Goal: Information Seeking & Learning: Learn about a topic

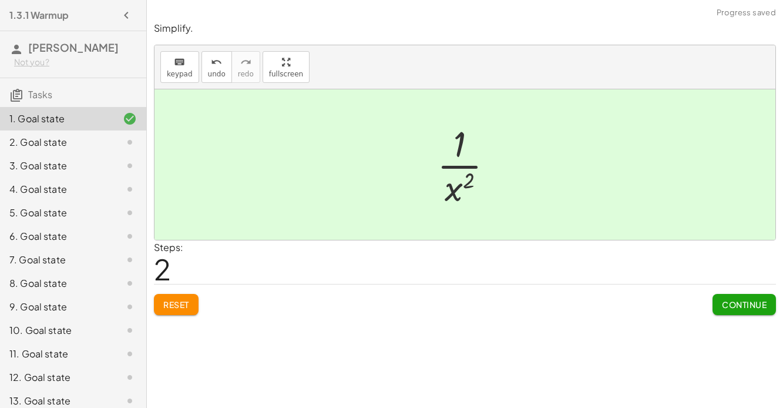
click at [739, 307] on span "Continue" at bounding box center [744, 304] width 45 height 11
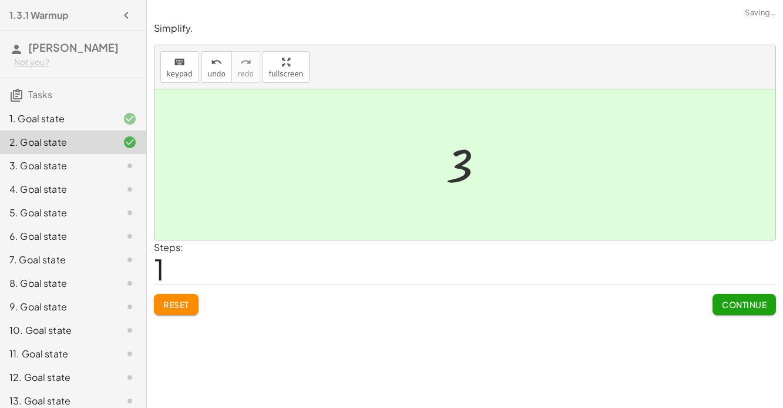
click at [725, 307] on span "Continue" at bounding box center [744, 304] width 45 height 11
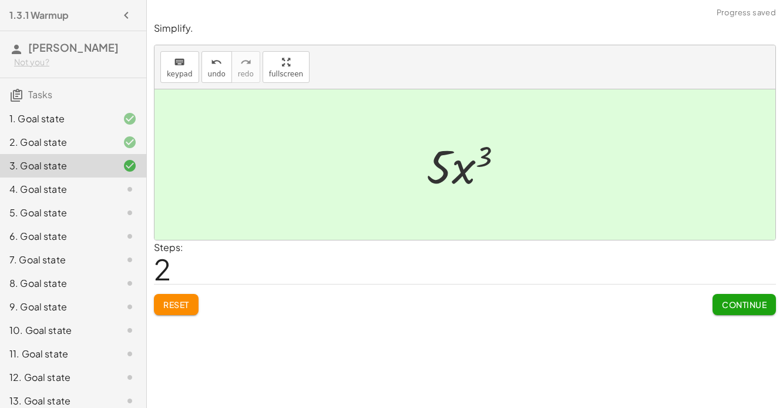
click at [749, 295] on button "Continue" at bounding box center [744, 304] width 63 height 21
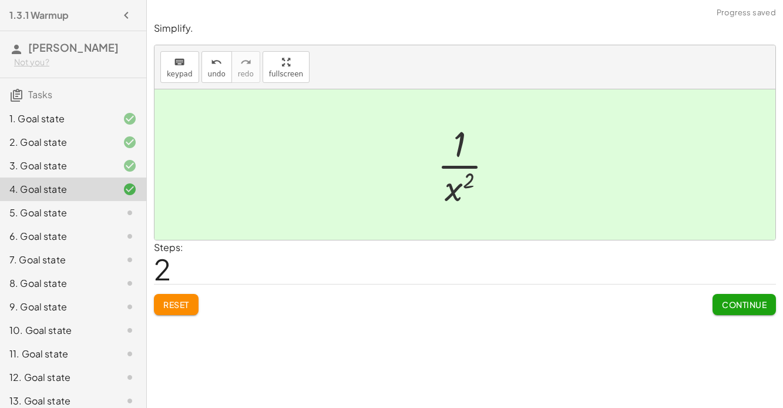
click at [749, 302] on span "Continue" at bounding box center [744, 304] width 45 height 11
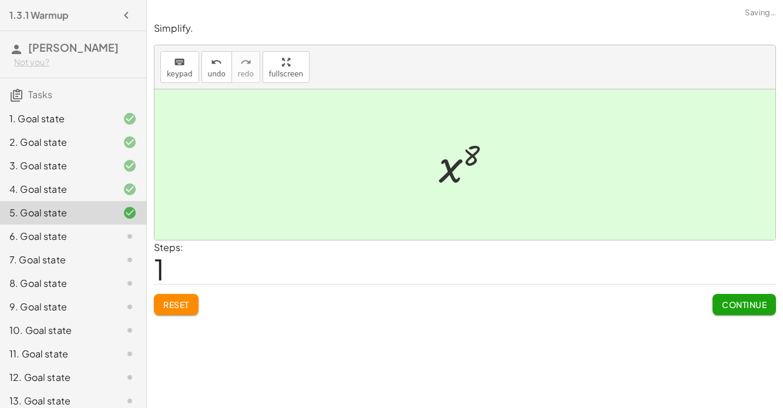
click at [728, 304] on span "Continue" at bounding box center [744, 304] width 45 height 11
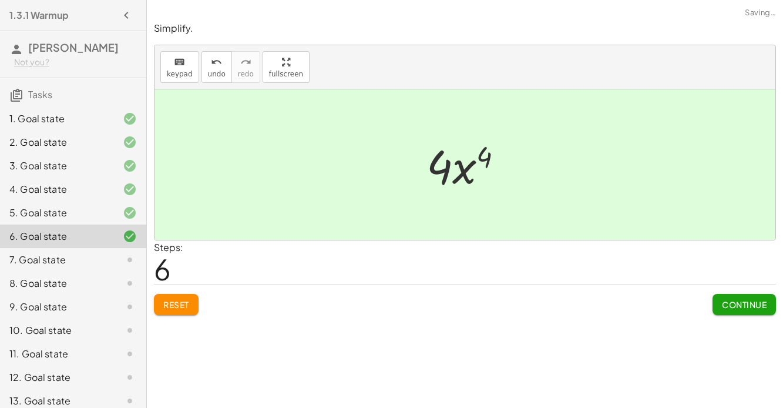
click at [736, 303] on span "Continue" at bounding box center [744, 304] width 45 height 11
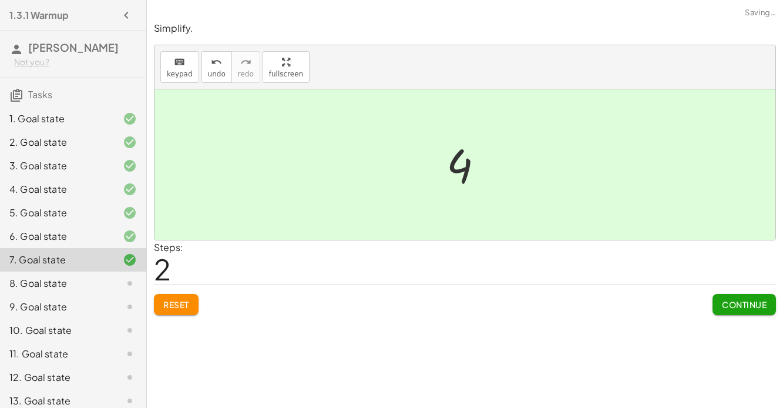
click at [742, 304] on span "Continue" at bounding box center [744, 304] width 45 height 11
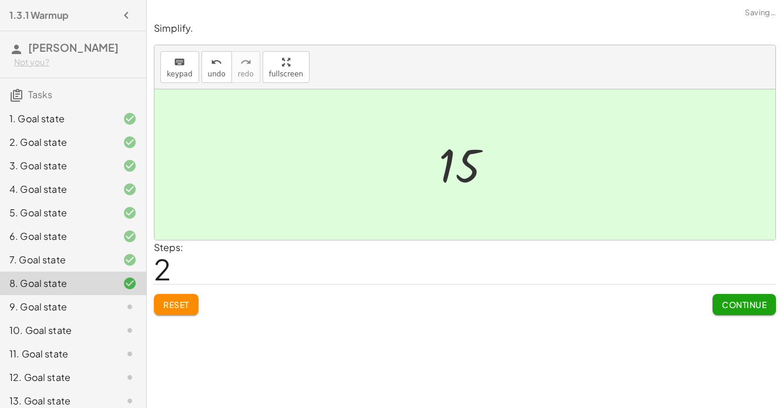
click at [734, 294] on button "Continue" at bounding box center [744, 304] width 63 height 21
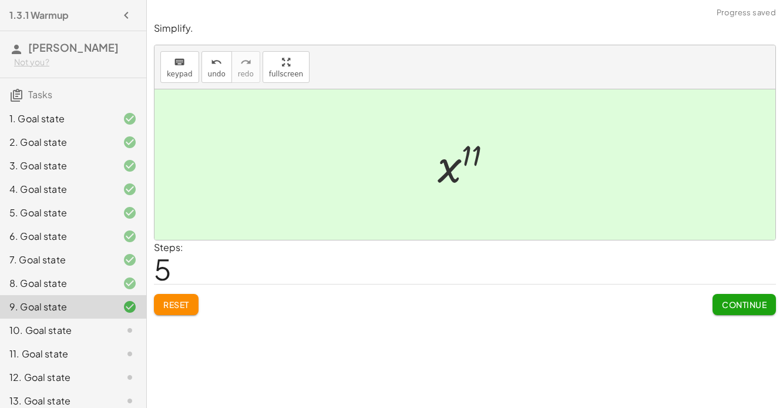
click at [735, 307] on span "Continue" at bounding box center [744, 304] width 45 height 11
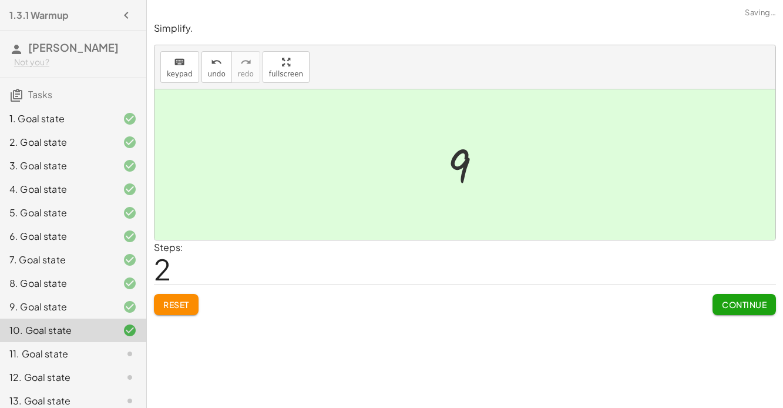
click at [746, 313] on button "Continue" at bounding box center [744, 304] width 63 height 21
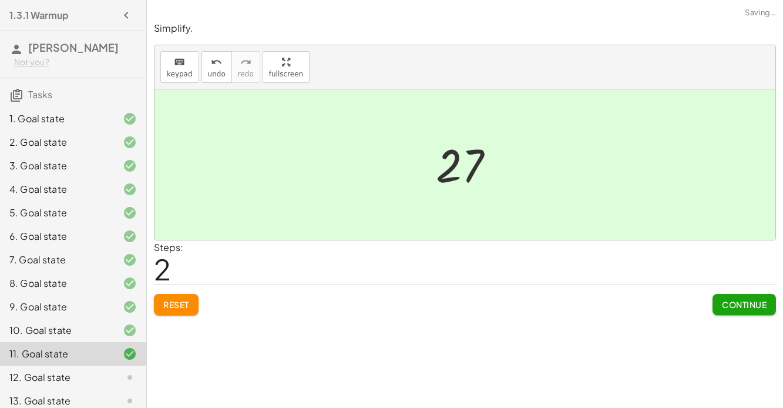
click at [746, 294] on button "Continue" at bounding box center [744, 304] width 63 height 21
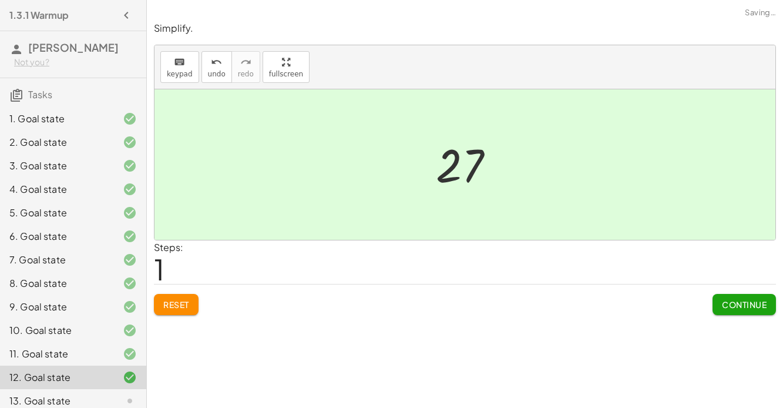
click at [760, 307] on span "Continue" at bounding box center [744, 304] width 45 height 11
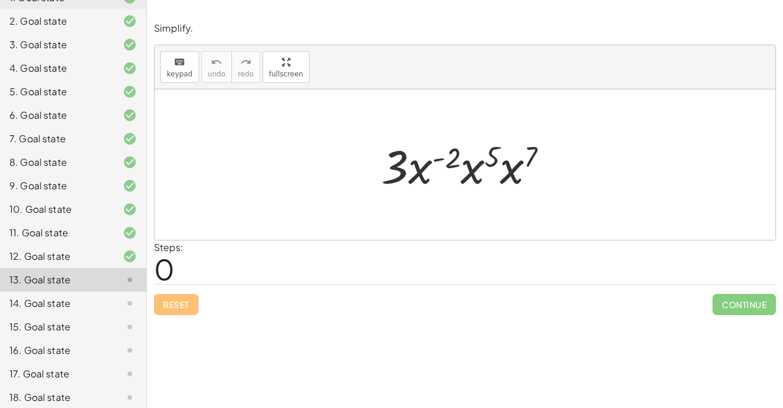
scroll to position [196, 0]
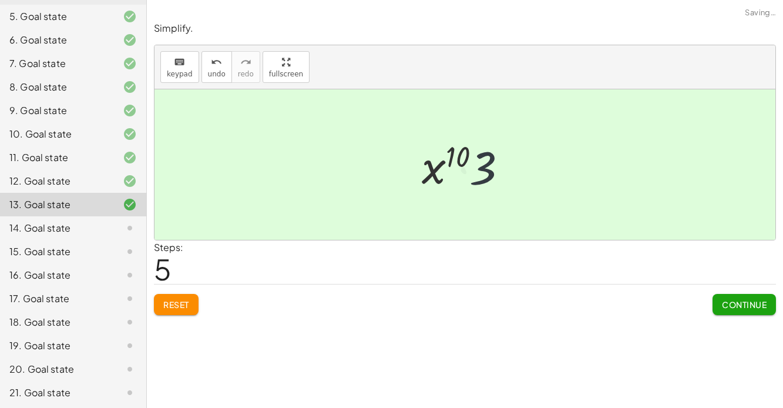
click at [739, 304] on span "Continue" at bounding box center [744, 304] width 45 height 11
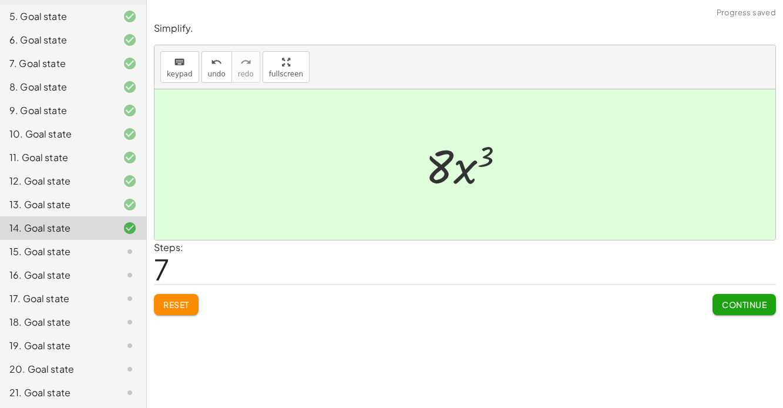
click at [720, 299] on button "Continue" at bounding box center [744, 304] width 63 height 21
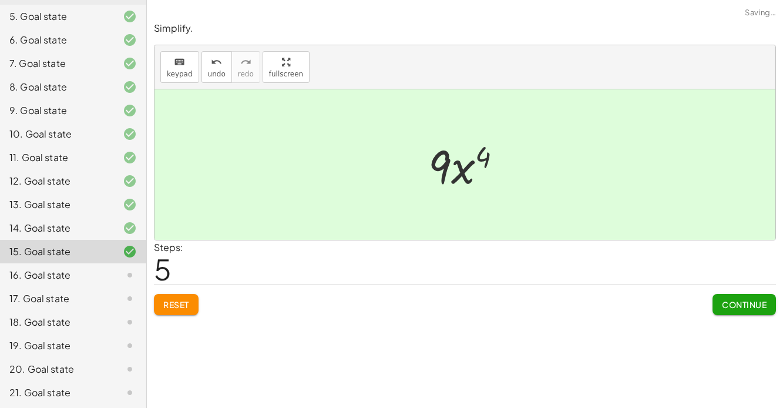
click at [751, 299] on span "Continue" at bounding box center [744, 304] width 45 height 11
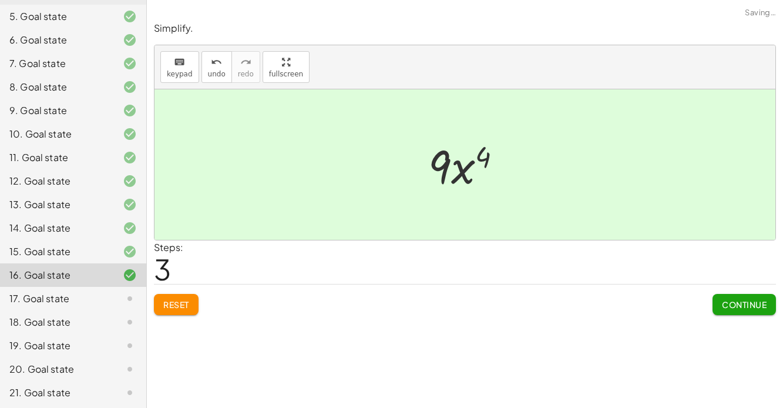
click at [741, 303] on span "Continue" at bounding box center [744, 304] width 45 height 11
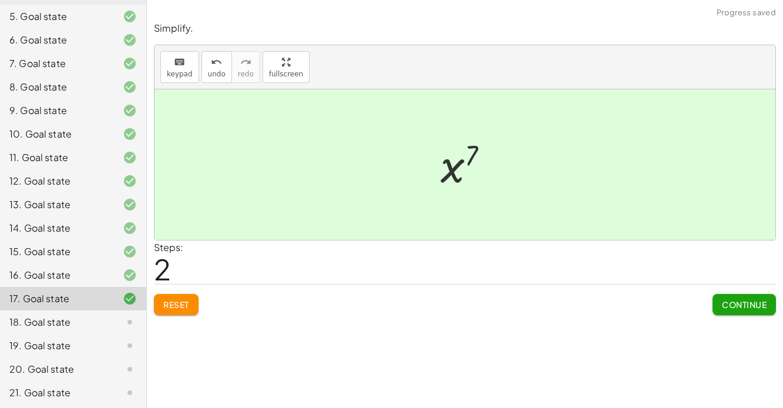
click at [747, 307] on span "Continue" at bounding box center [744, 304] width 45 height 11
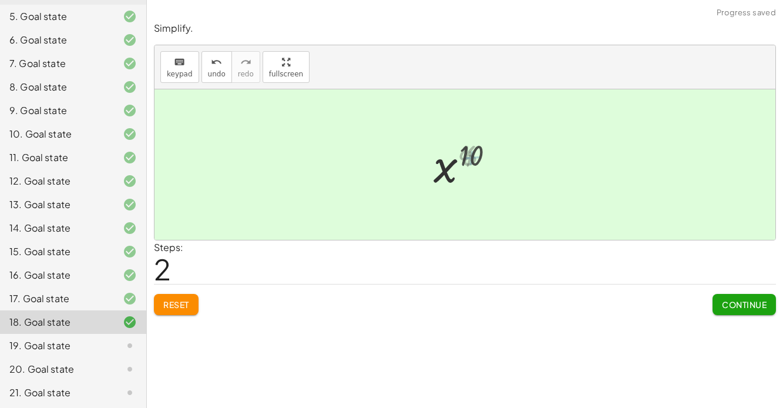
click at [747, 284] on div "Continue" at bounding box center [744, 299] width 63 height 31
click at [739, 299] on span "Continue" at bounding box center [744, 304] width 45 height 11
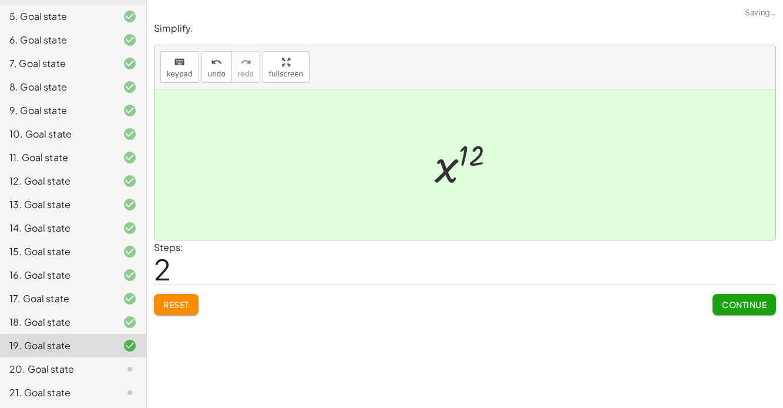
click at [750, 304] on span "Continue" at bounding box center [744, 304] width 45 height 11
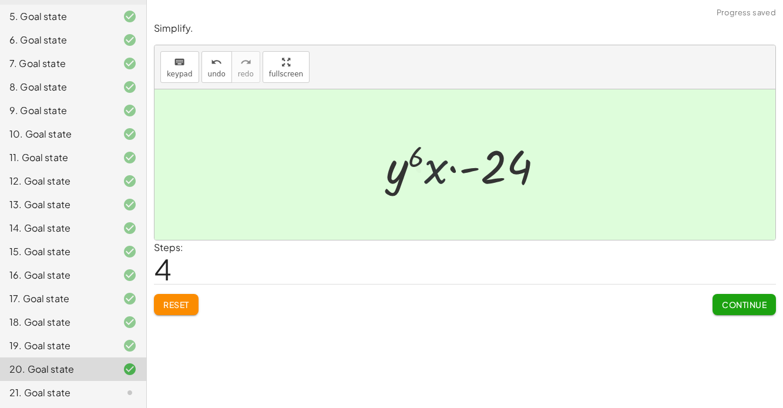
click at [732, 307] on span "Continue" at bounding box center [744, 304] width 45 height 11
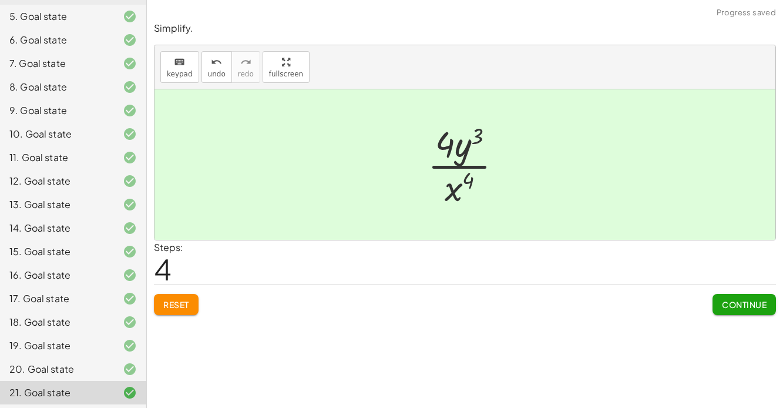
click at [754, 309] on button "Continue" at bounding box center [744, 304] width 63 height 21
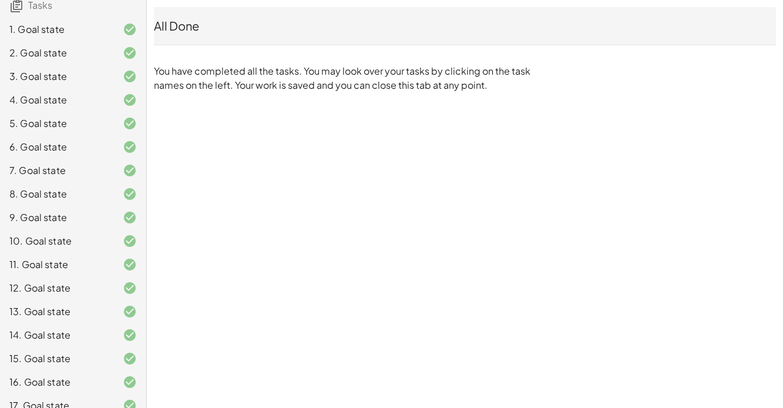
scroll to position [0, 0]
